Goal: Task Accomplishment & Management: Complete application form

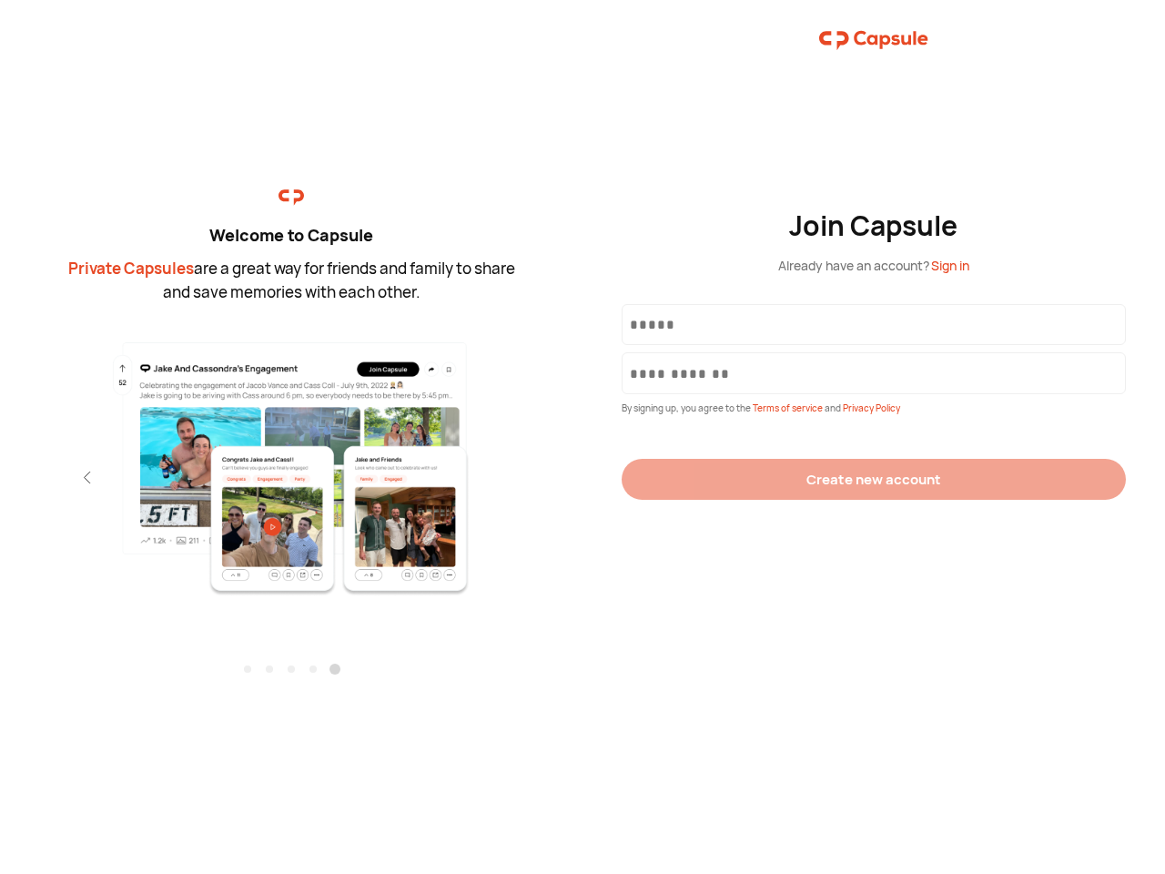
click at [583, 437] on div "Join Capsule Already have an account? Sign in By signing up, you agree to the T…" at bounding box center [874, 437] width 583 height 874
click at [291, 462] on img at bounding box center [292, 468] width 398 height 257
click at [0, 477] on div "Welcome to Capsule Private Capsules are a great way for friends and family to s…" at bounding box center [291, 437] width 583 height 874
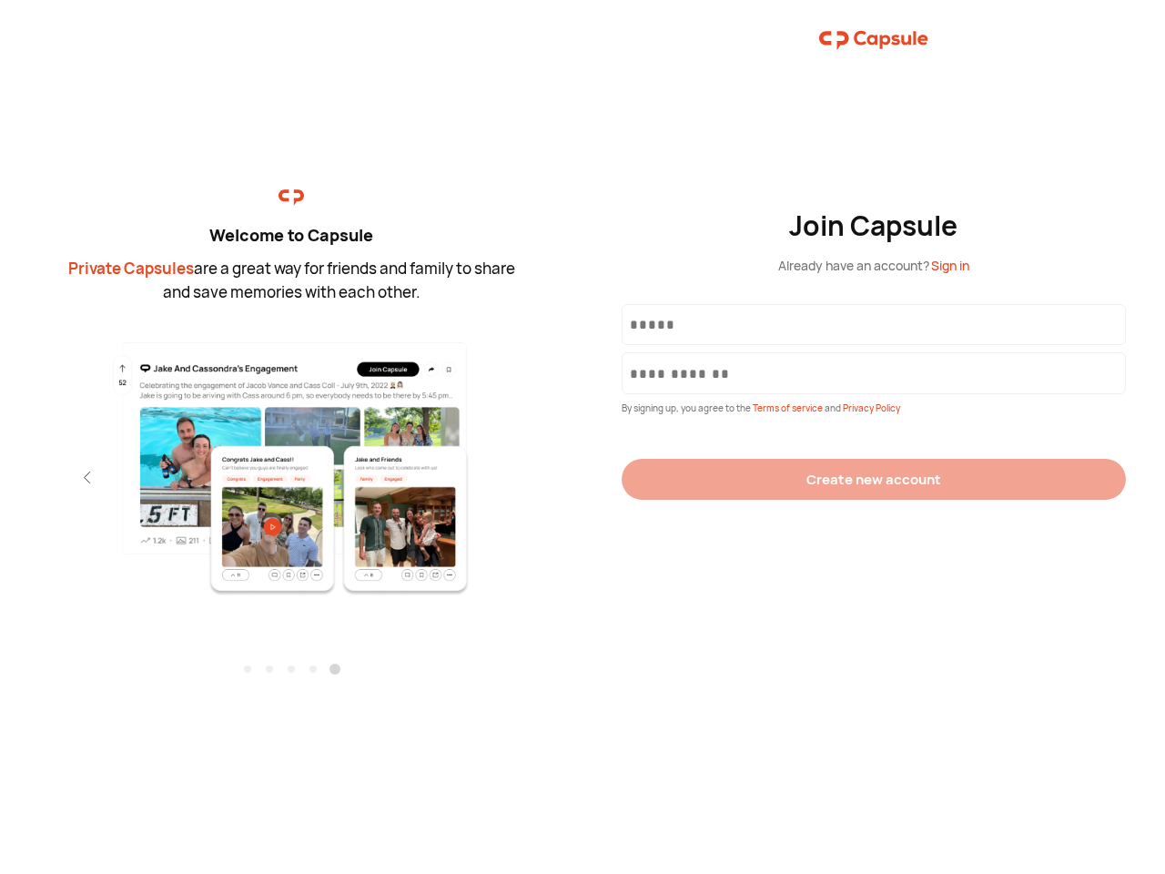
click at [0, 477] on div "Welcome to Capsule Private Capsules are a great way for friends and family to s…" at bounding box center [291, 437] width 583 height 874
click at [55, 477] on div "Welcome to Capsule Private Capsules are a great way for friends and family to s…" at bounding box center [291, 437] width 583 height 874
